Goal: Obtain resource: Download file/media

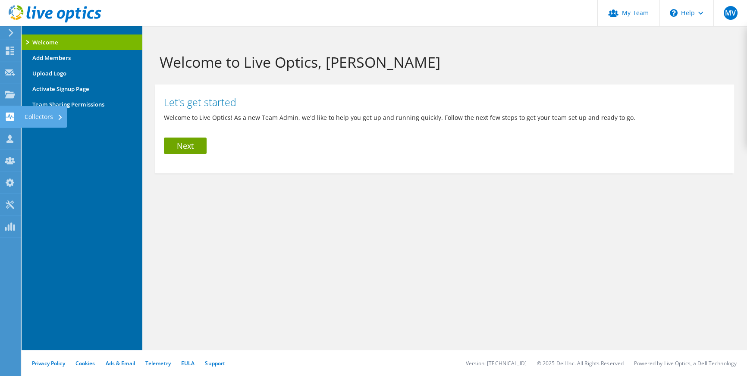
click at [10, 113] on use at bounding box center [10, 116] width 8 height 8
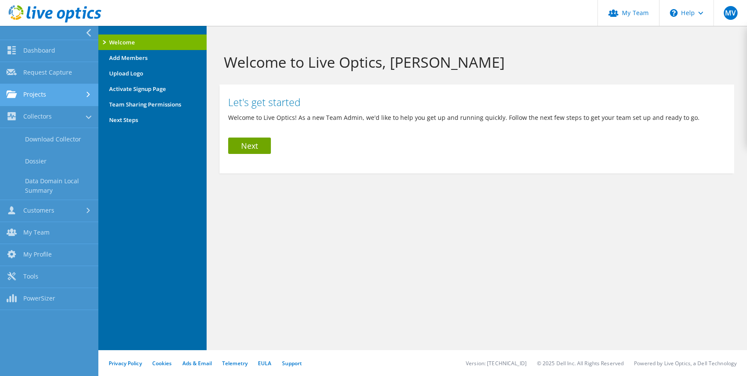
click at [35, 97] on link "Projects" at bounding box center [49, 95] width 98 height 22
click at [39, 115] on link "Search Projects" at bounding box center [49, 117] width 98 height 22
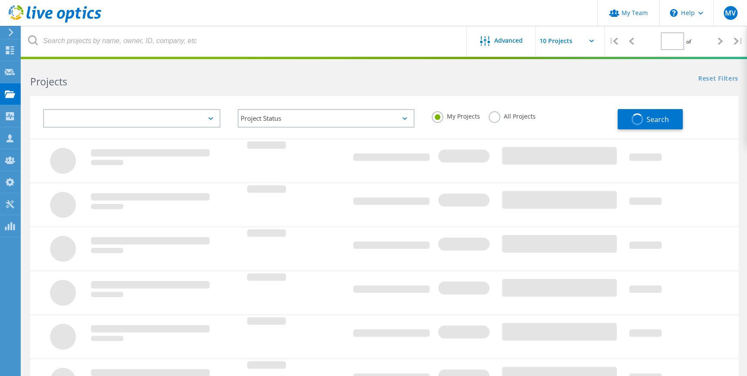
type input "1"
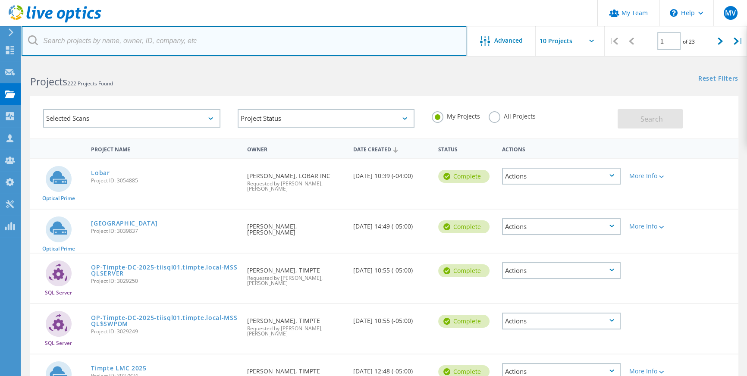
click at [97, 47] on input "text" at bounding box center [244, 41] width 445 height 30
type input "cjk"
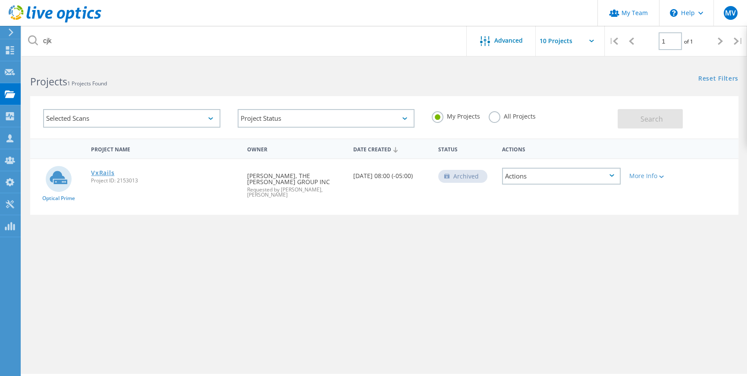
click at [112, 174] on link "VxRails" at bounding box center [102, 173] width 23 height 6
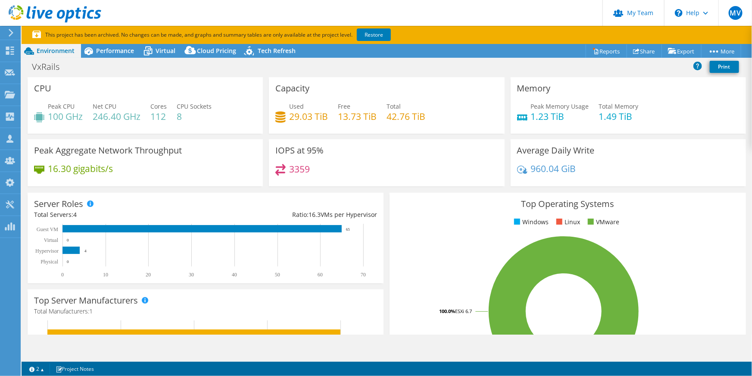
click at [111, 60] on div "VxRails Print" at bounding box center [387, 67] width 731 height 16
click at [111, 57] on div "Performance" at bounding box center [110, 51] width 59 height 14
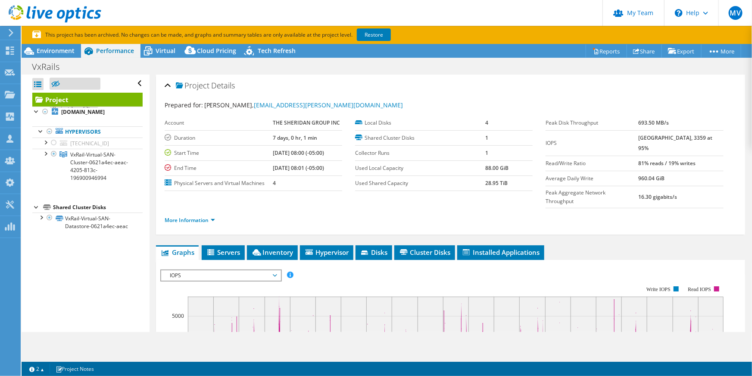
click at [110, 55] on div "Performance" at bounding box center [110, 51] width 59 height 14
select select "USEast"
select select "USD"
click at [45, 153] on div at bounding box center [45, 153] width 9 height 9
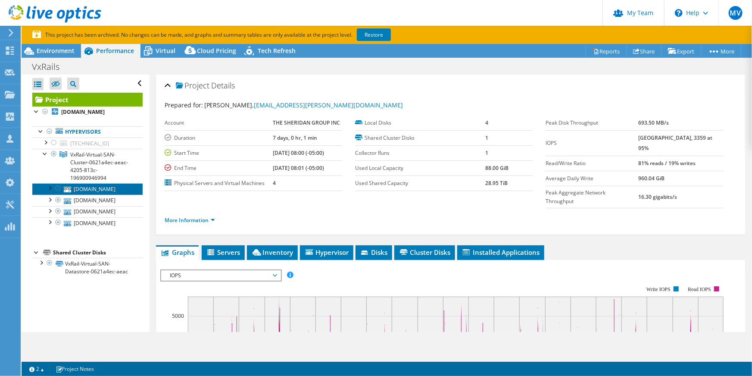
click at [102, 191] on link "bp18vx04.bangprinting.com" at bounding box center [87, 188] width 110 height 11
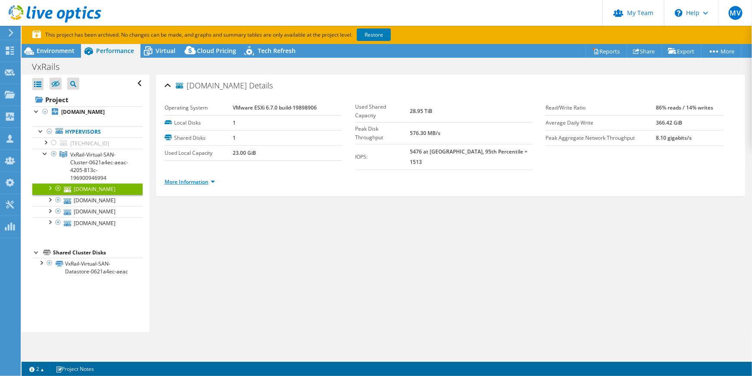
click at [191, 178] on link "More Information" at bounding box center [190, 181] width 50 height 7
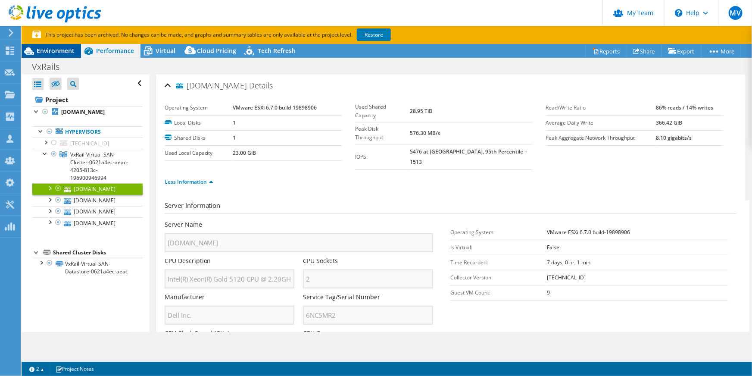
click at [70, 52] on span "Environment" at bounding box center [56, 51] width 38 height 8
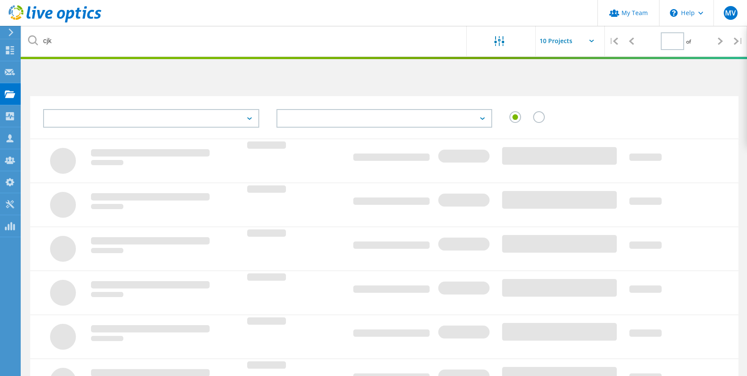
type input "1"
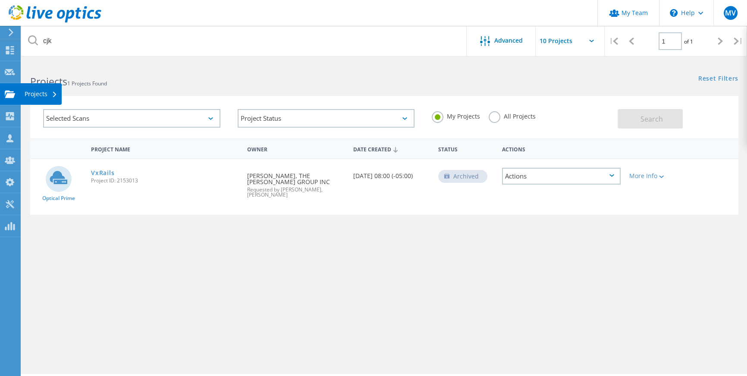
click at [11, 94] on use at bounding box center [10, 93] width 10 height 7
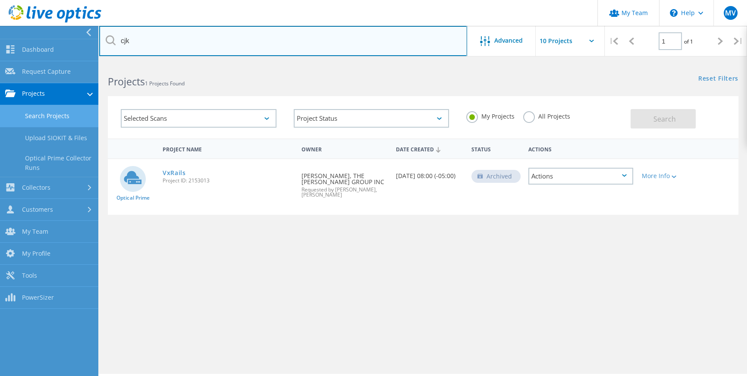
click at [416, 51] on input "cjk" at bounding box center [283, 41] width 368 height 30
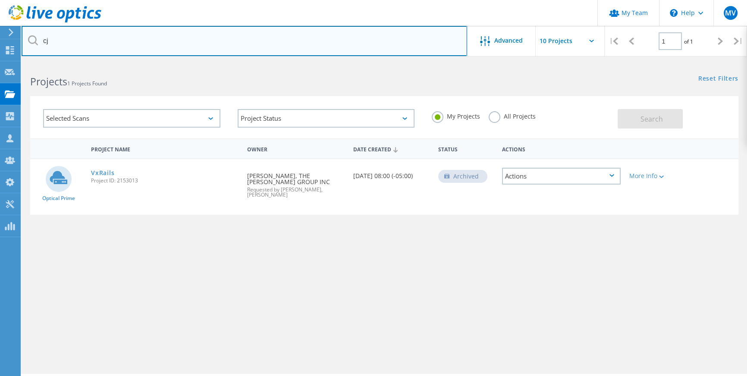
type input "c"
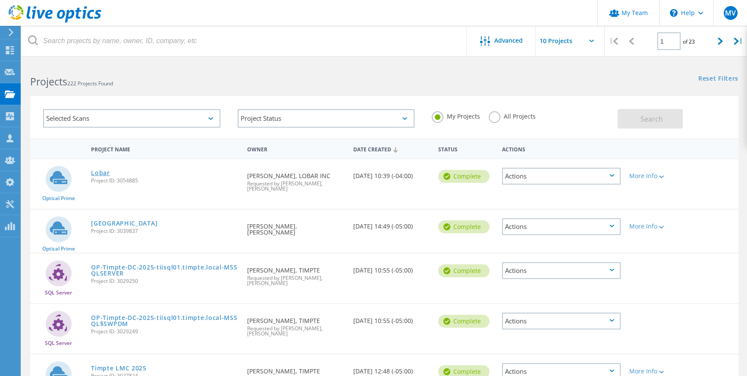
click at [97, 172] on link "Lobar" at bounding box center [100, 173] width 19 height 6
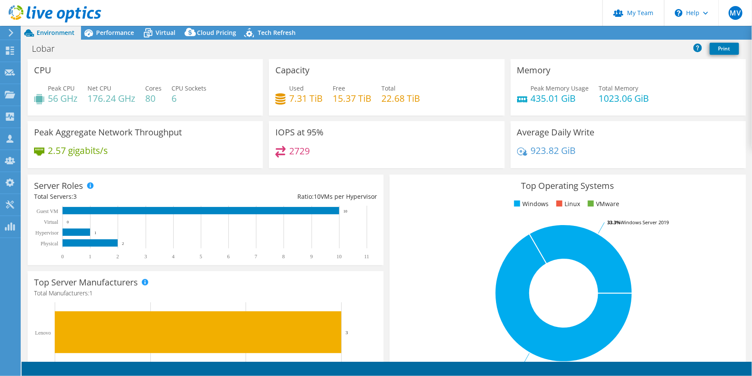
select select "USD"
click at [112, 33] on span "Performance" at bounding box center [115, 32] width 38 height 8
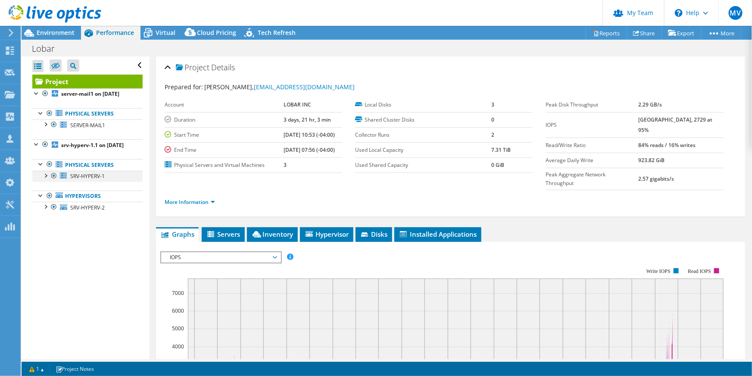
click at [44, 179] on div at bounding box center [45, 175] width 9 height 9
click at [45, 233] on div at bounding box center [45, 228] width 9 height 9
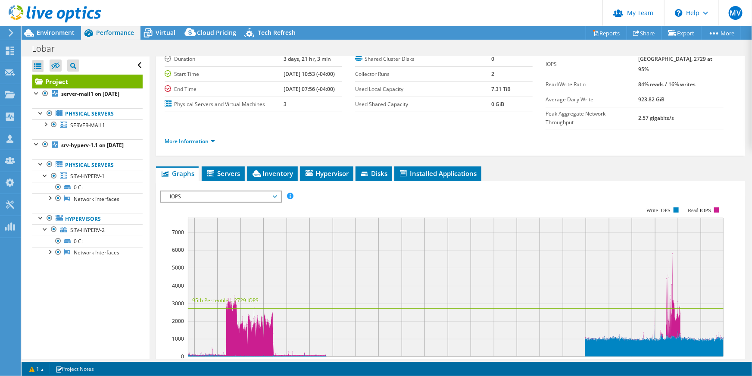
scroll to position [117, 0]
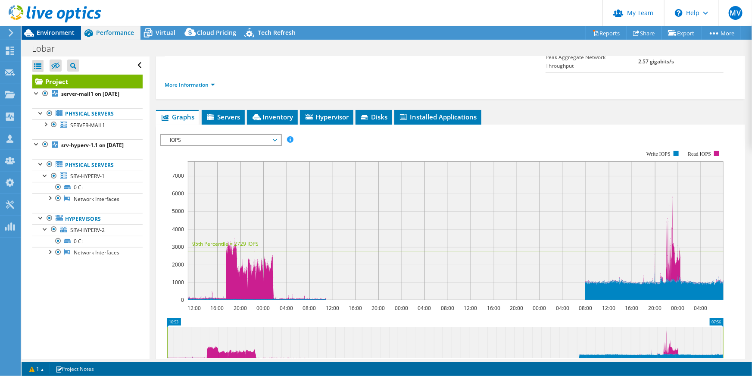
click at [50, 30] on span "Environment" at bounding box center [56, 32] width 38 height 8
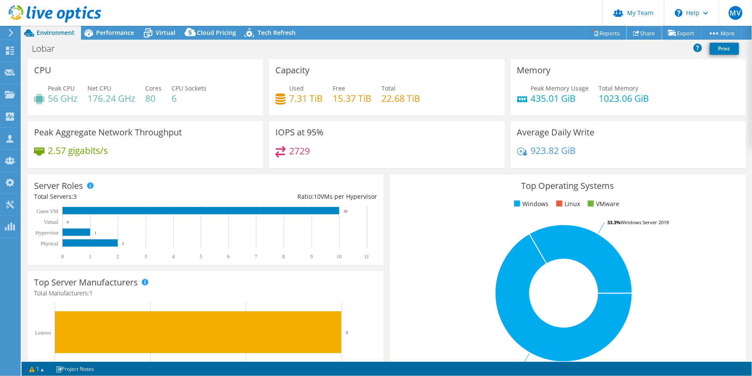
click at [653, 37] on link "Share" at bounding box center [644, 32] width 35 height 13
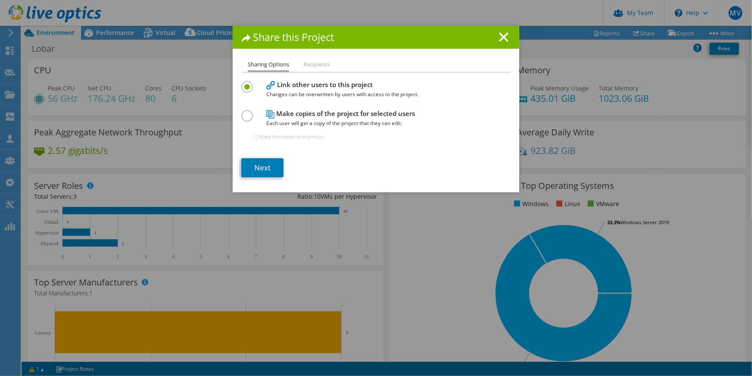
click at [530, 53] on div "Share this Project Sharing Options Recipients Link other users to this project …" at bounding box center [376, 188] width 752 height 324
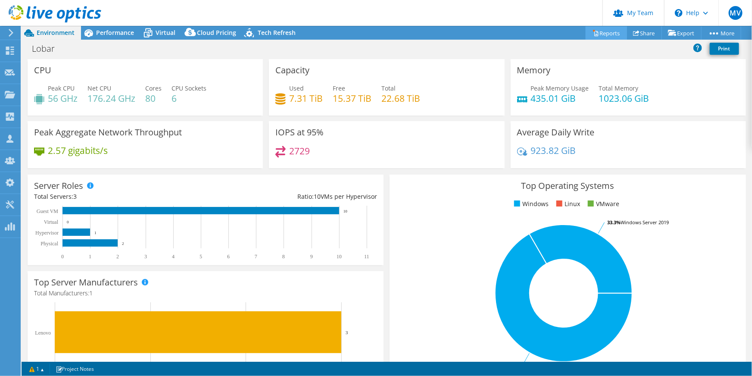
click at [594, 31] on icon at bounding box center [596, 33] width 4 height 5
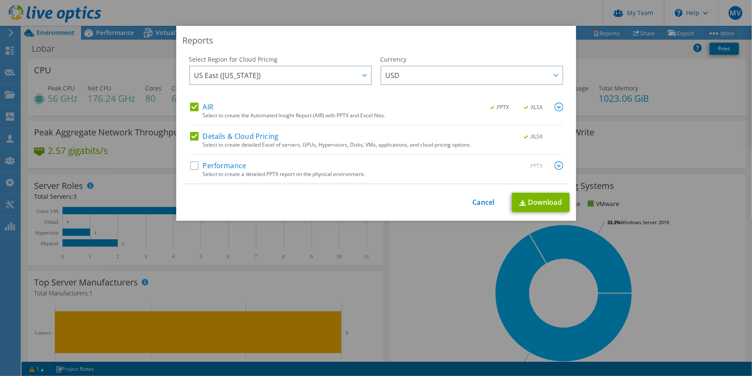
click at [209, 106] on label "AIR" at bounding box center [201, 107] width 23 height 9
click at [0, 0] on input "AIR" at bounding box center [0, 0] width 0 height 0
click at [547, 201] on link "Download" at bounding box center [541, 202] width 58 height 19
click at [473, 210] on div "This process may take a while, please wait... Cancel Download" at bounding box center [376, 202] width 387 height 19
click at [474, 204] on link "Cancel" at bounding box center [484, 202] width 22 height 8
